Goal: Task Accomplishment & Management: Manage account settings

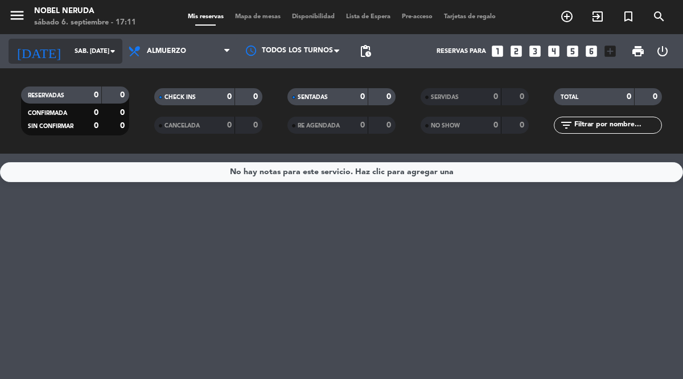
click at [102, 58] on input "sáb. [DATE]" at bounding box center [111, 51] width 85 height 19
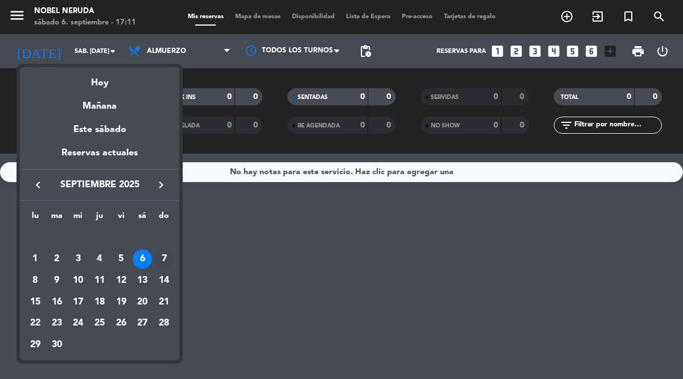
click at [166, 252] on div "7" at bounding box center [163, 258] width 19 height 19
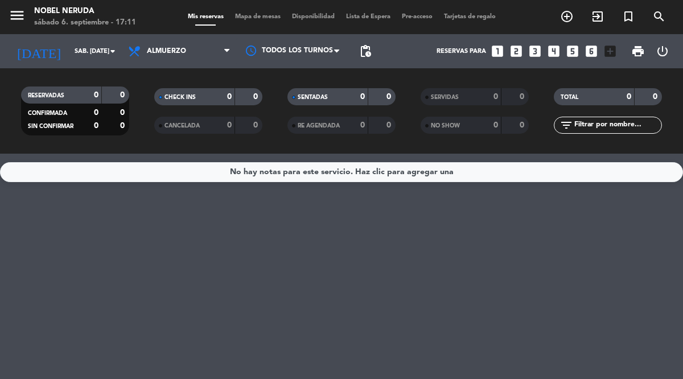
type input "dom. [DATE]"
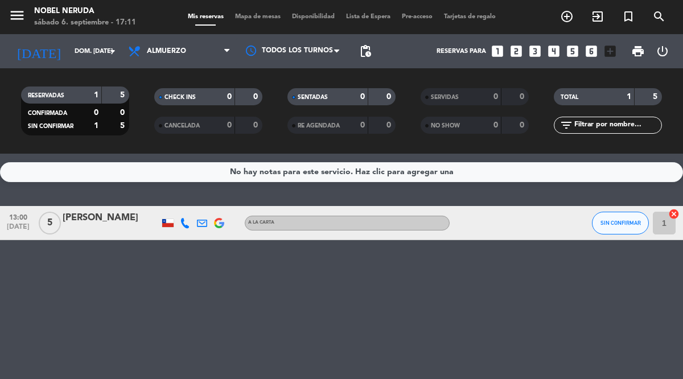
click at [184, 222] on icon at bounding box center [185, 223] width 10 height 10
click at [176, 208] on span "Copiar" at bounding box center [175, 204] width 24 height 12
click at [208, 205] on span at bounding box center [212, 204] width 9 height 9
drag, startPoint x: 218, startPoint y: 192, endPoint x: 154, endPoint y: 191, distance: 64.3
click at [154, 191] on div "[PHONE_NUMBER] Copiar content_paste |" at bounding box center [190, 198] width 86 height 32
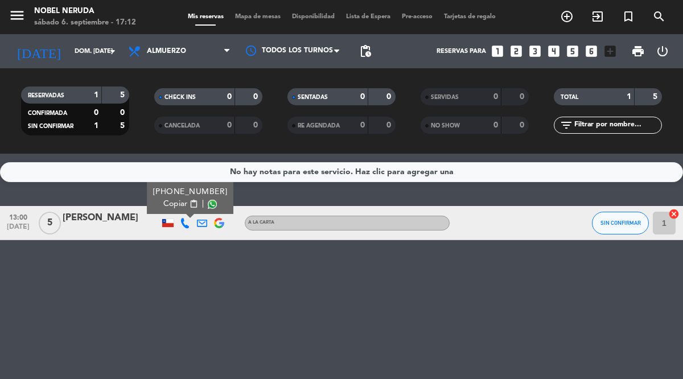
copy div "[PHONE_NUMBER]"
